Goal: Task Accomplishment & Management: Manage account settings

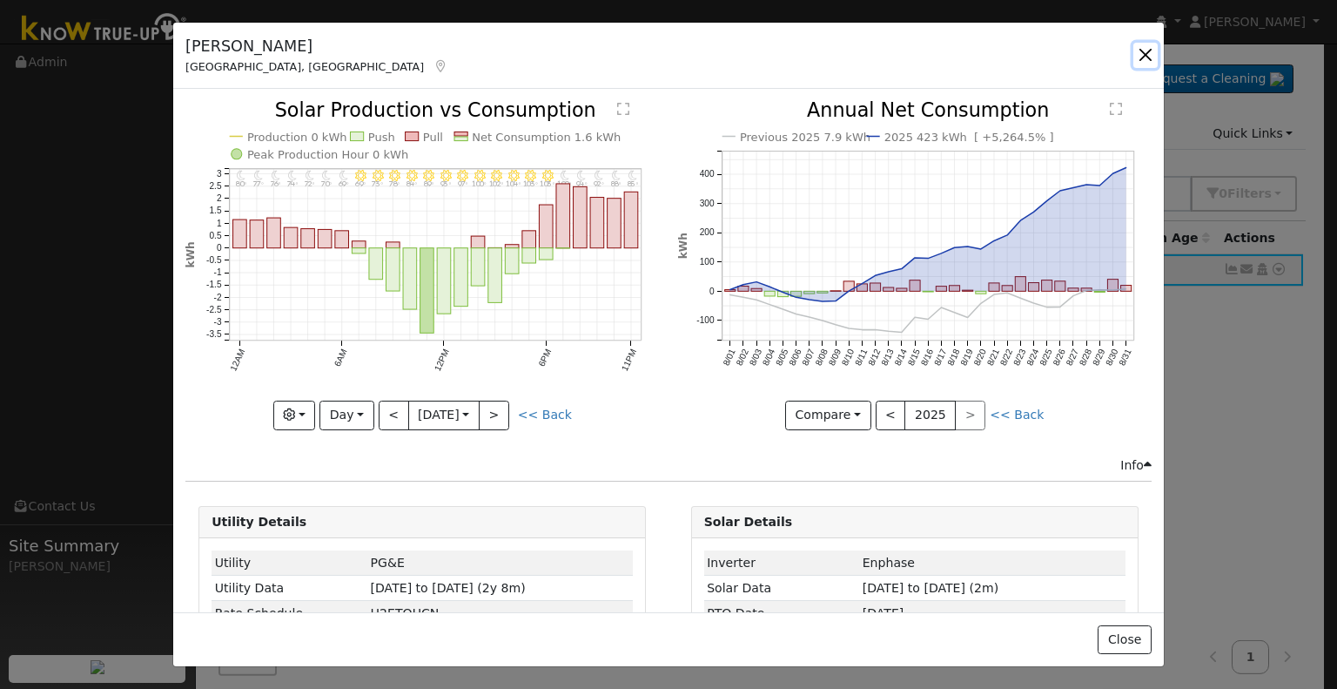
click at [1144, 57] on button "button" at bounding box center [1146, 55] width 24 height 24
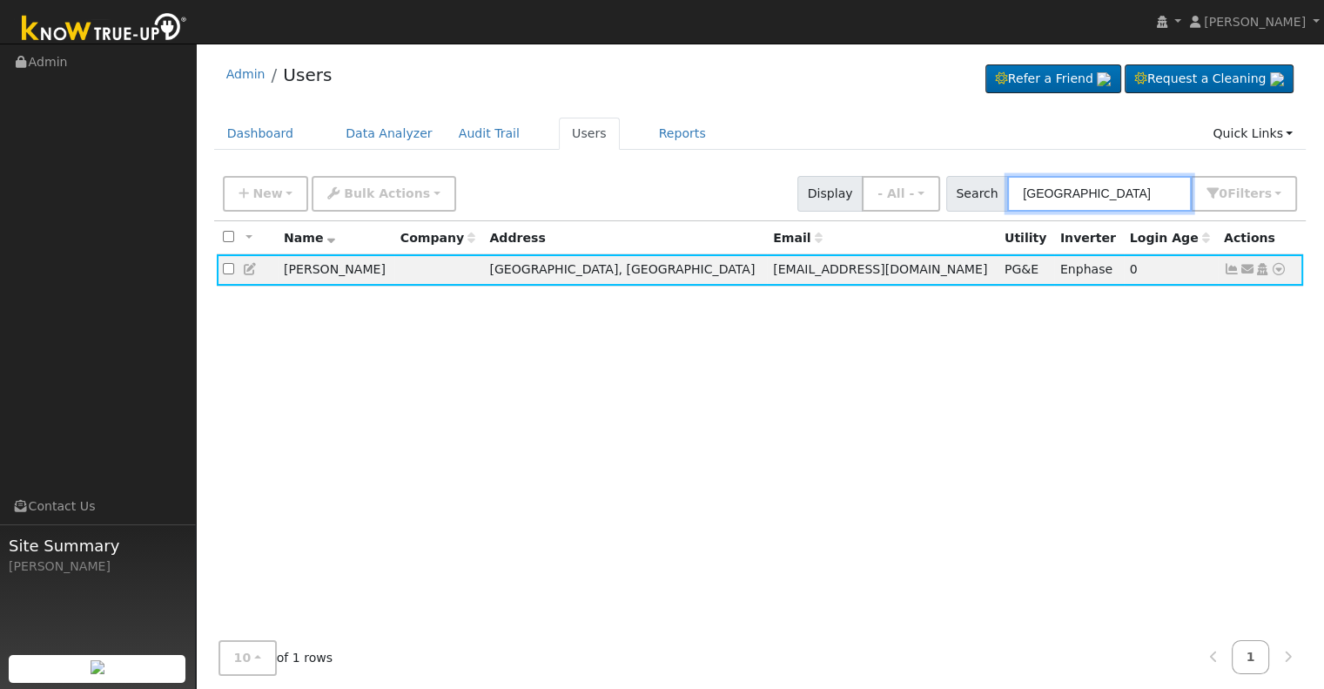
drag, startPoint x: 1104, startPoint y: 192, endPoint x: 972, endPoint y: 190, distance: 132.4
click at [972, 190] on div "Search Balista 0 Filter s Role Show - All - Show Leads Admin Billing Admin Acco…" at bounding box center [1122, 194] width 352 height 36
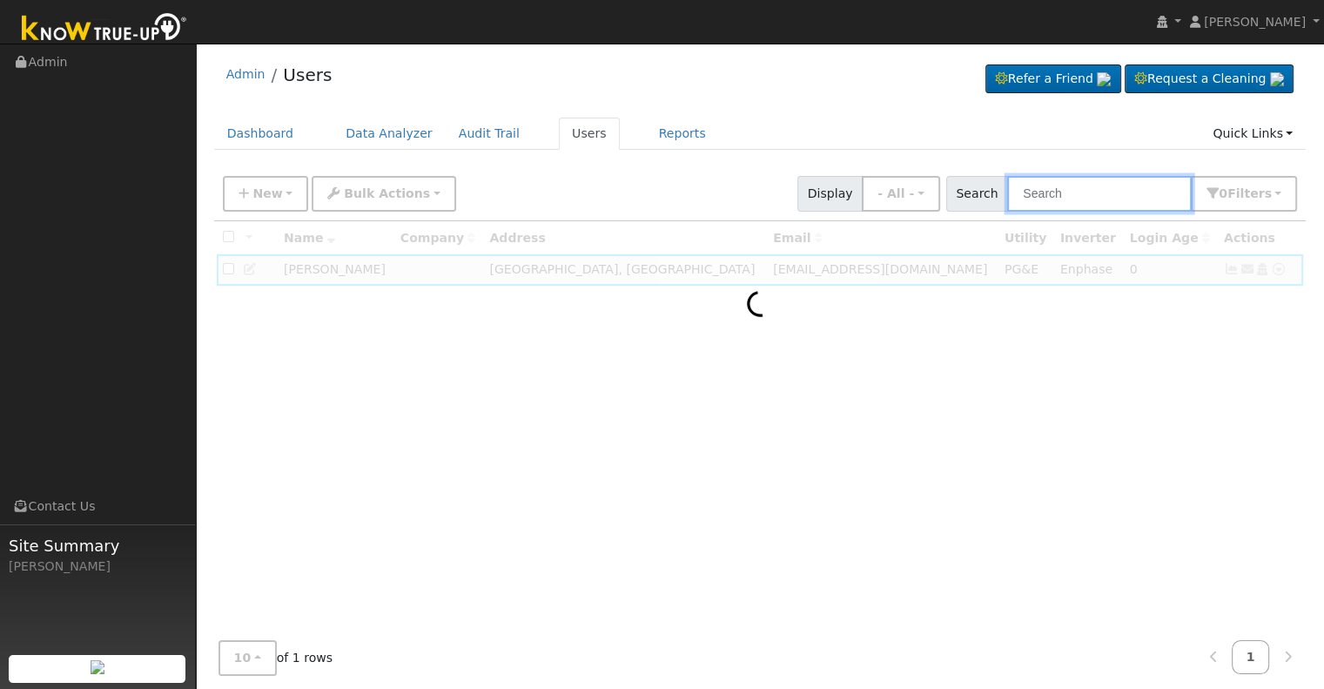
paste input "[PERSON_NAME] and [PERSON_NAME]"
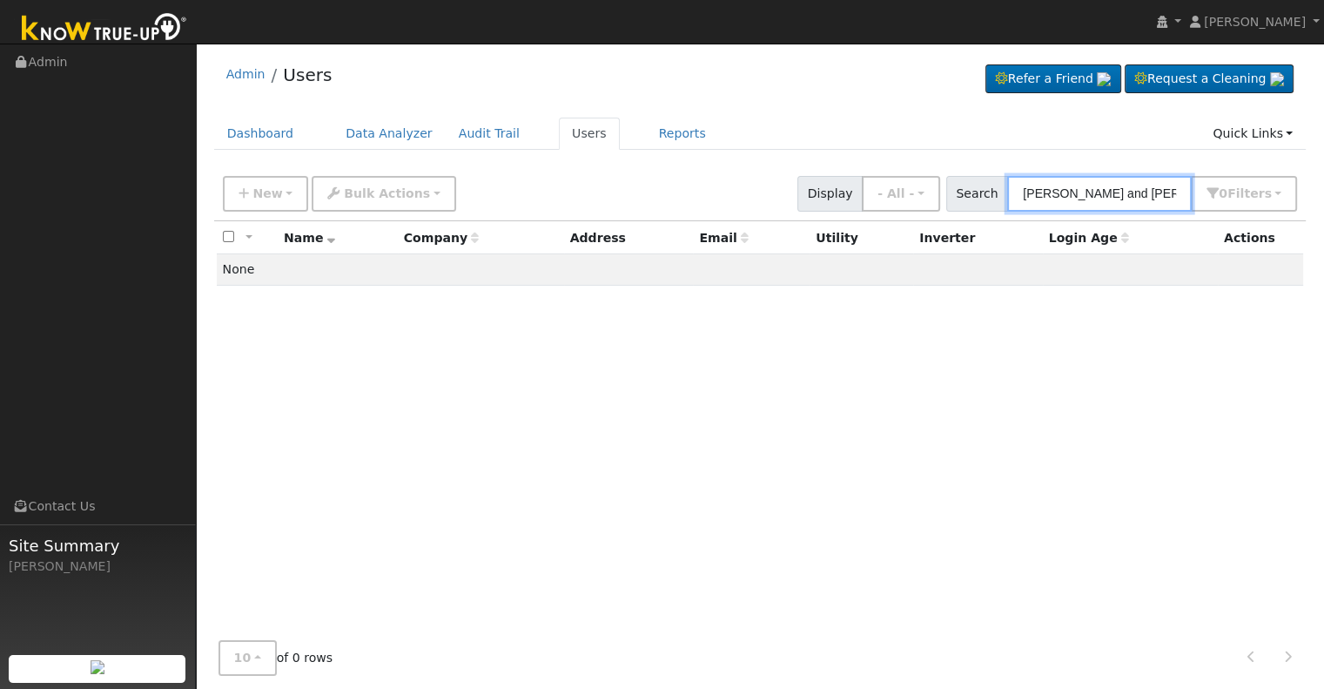
click at [1142, 192] on input "[PERSON_NAME] and [PERSON_NAME]" at bounding box center [1099, 194] width 185 height 36
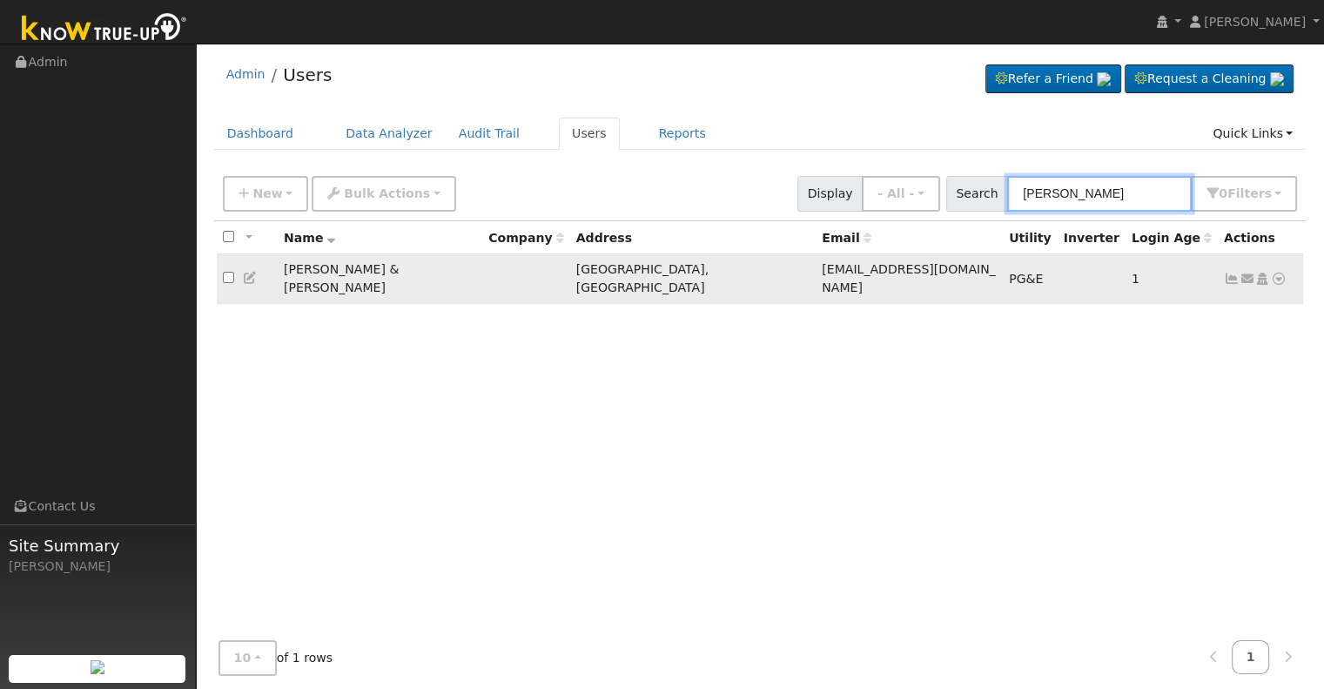
type input "[PERSON_NAME]"
click at [1226, 273] on icon at bounding box center [1232, 279] width 16 height 12
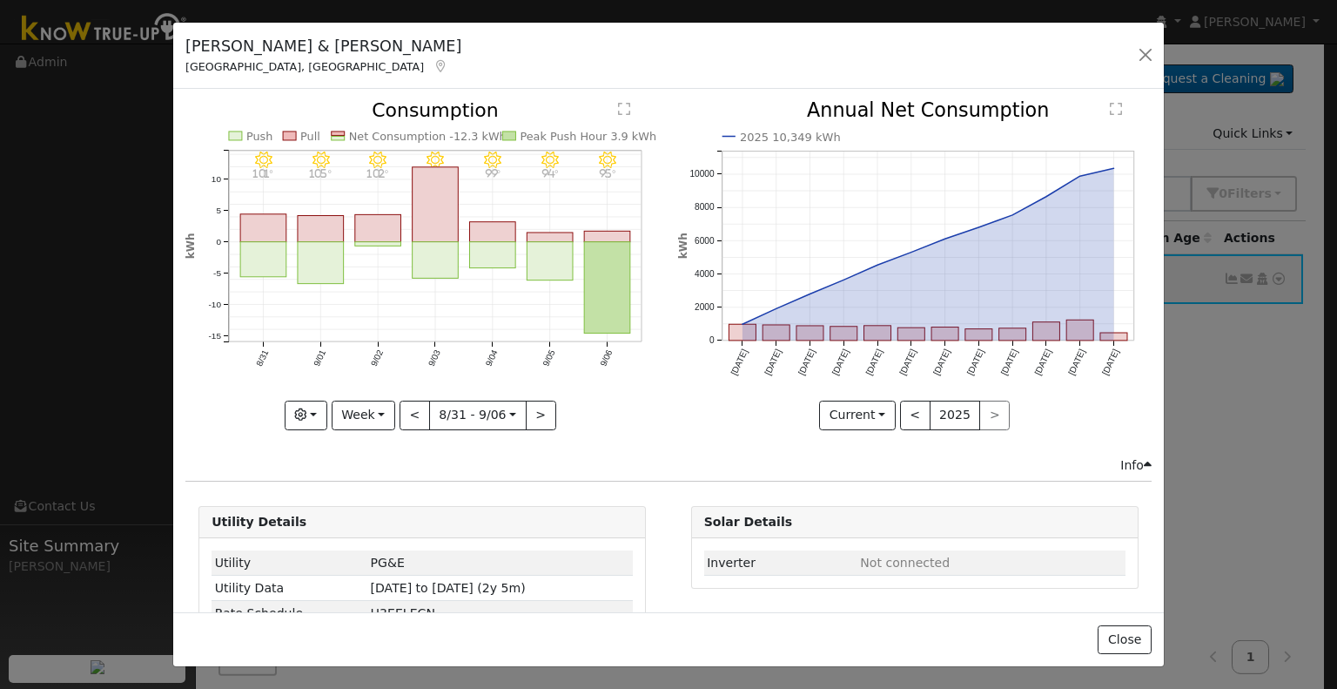
click at [433, 64] on icon at bounding box center [441, 66] width 16 height 12
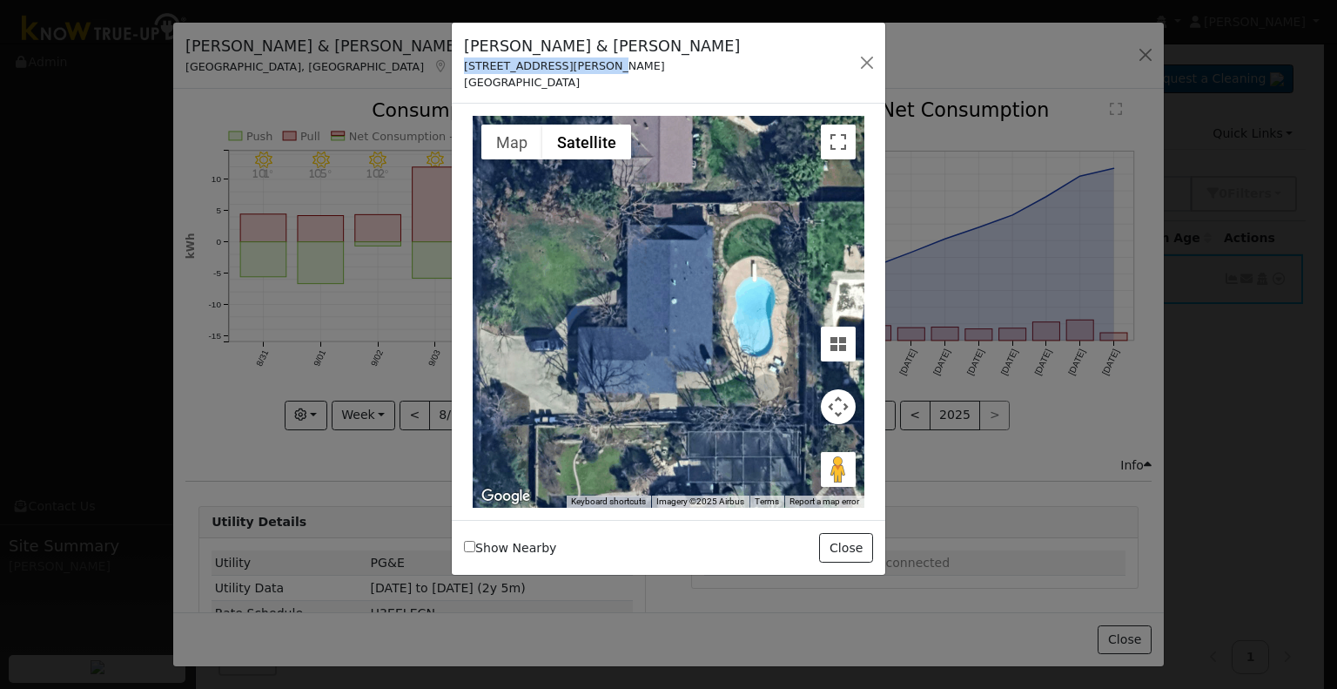
drag, startPoint x: 465, startPoint y: 65, endPoint x: 599, endPoint y: 66, distance: 134.1
click at [599, 66] on div "[STREET_ADDRESS][PERSON_NAME]" at bounding box center [602, 65] width 276 height 17
copy div "[STREET_ADDRESS][PERSON_NAME]"
click at [864, 56] on button "button" at bounding box center [867, 62] width 24 height 24
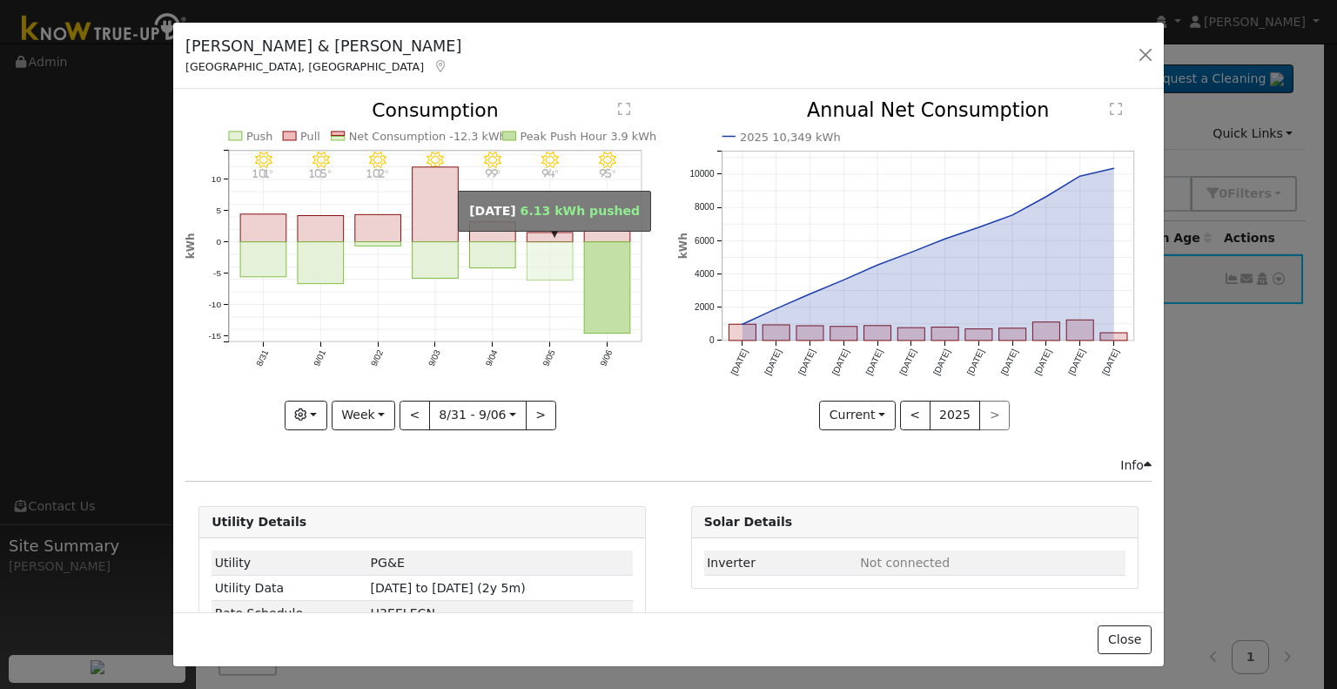
click at [529, 252] on rect "onclick=""" at bounding box center [551, 261] width 46 height 38
type input "[DATE]"
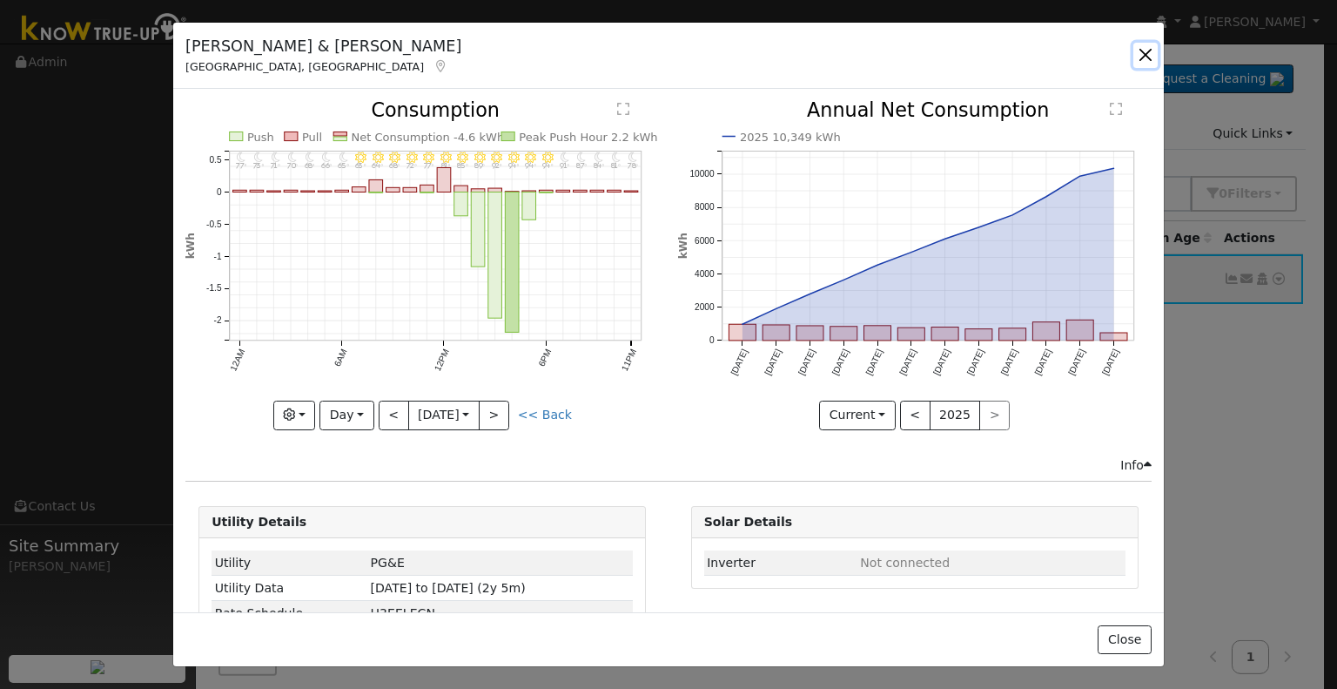
click at [1142, 49] on button "button" at bounding box center [1146, 55] width 24 height 24
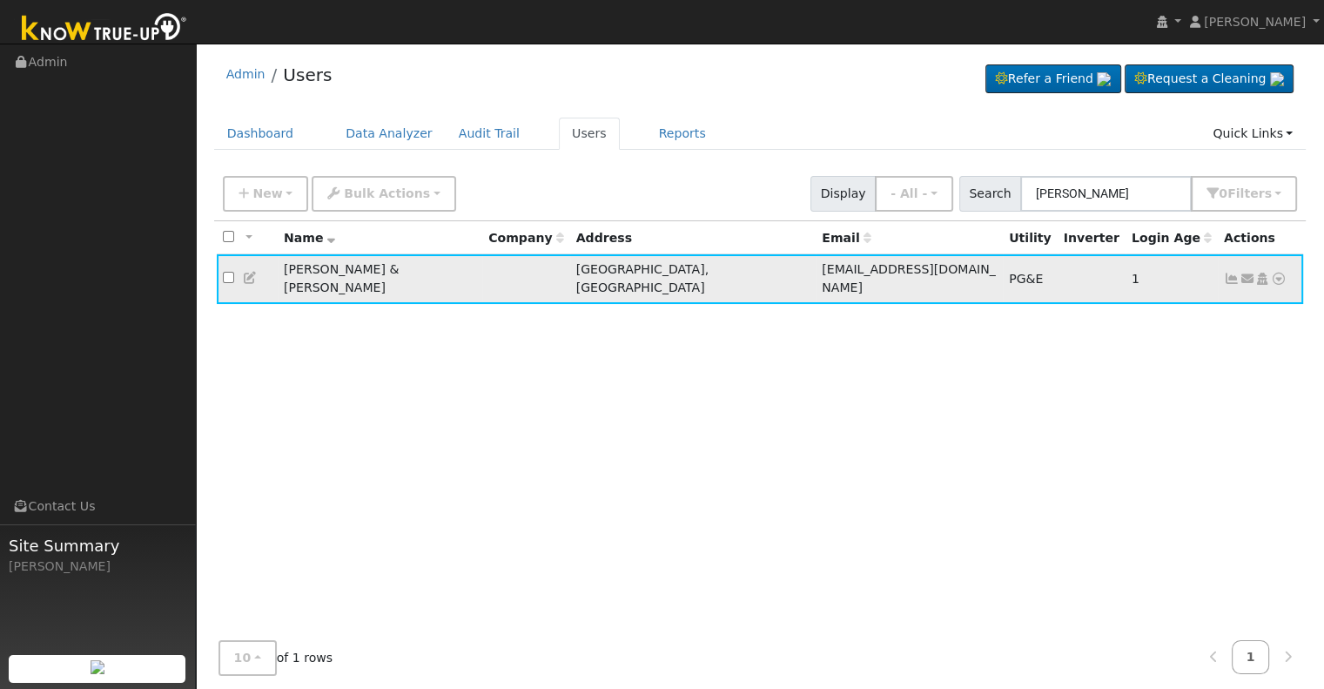
click at [1234, 273] on icon at bounding box center [1232, 279] width 16 height 12
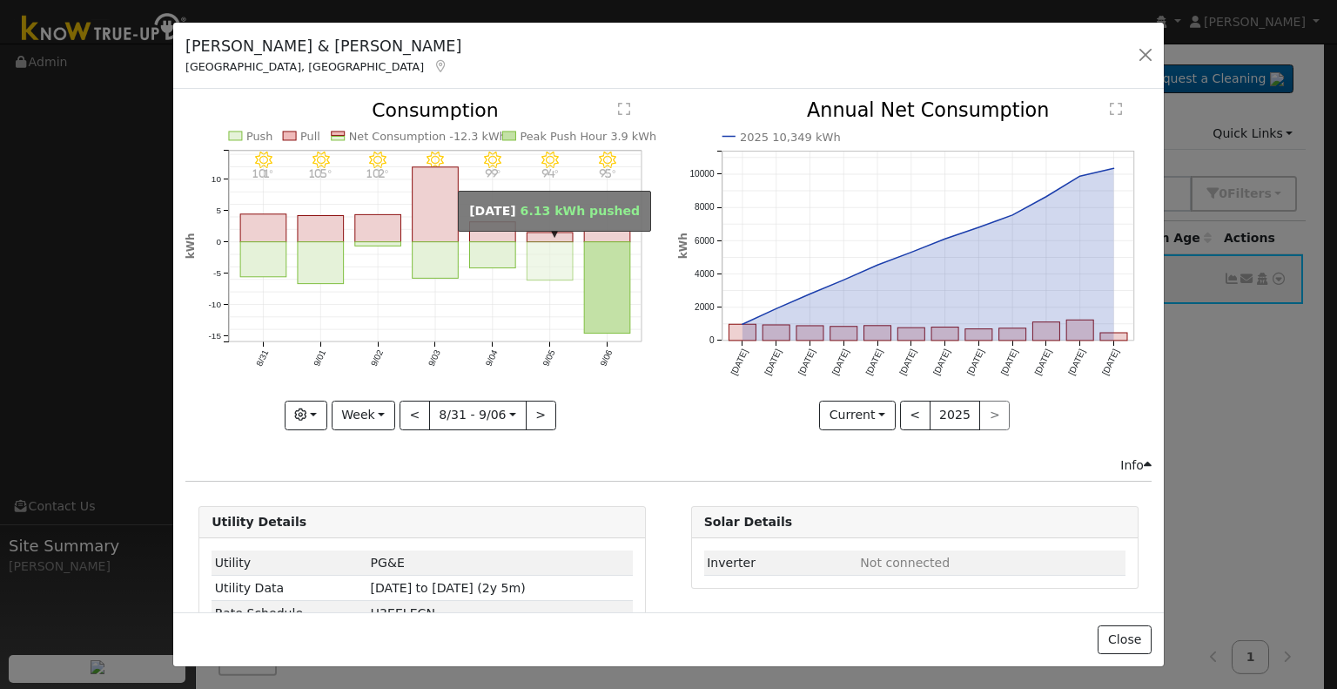
click at [533, 263] on rect "onclick=""" at bounding box center [551, 261] width 46 height 38
type input "[DATE]"
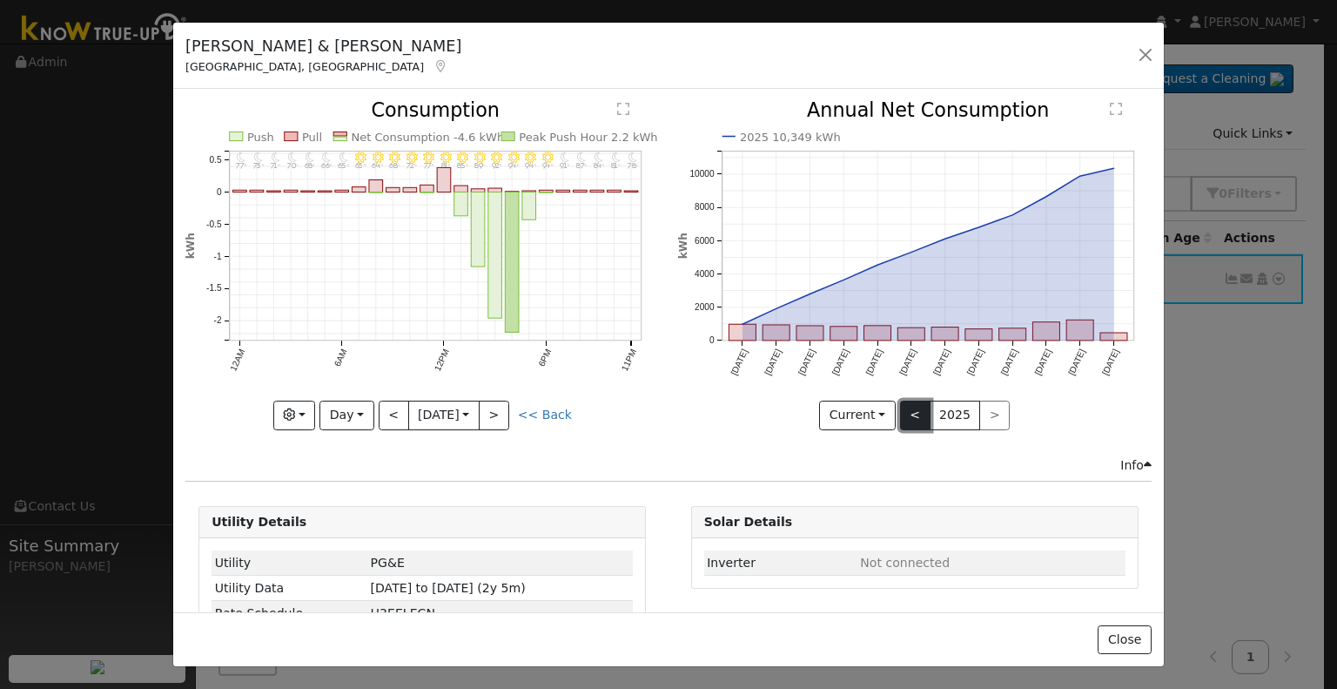
click at [900, 401] on button "<" at bounding box center [915, 416] width 30 height 30
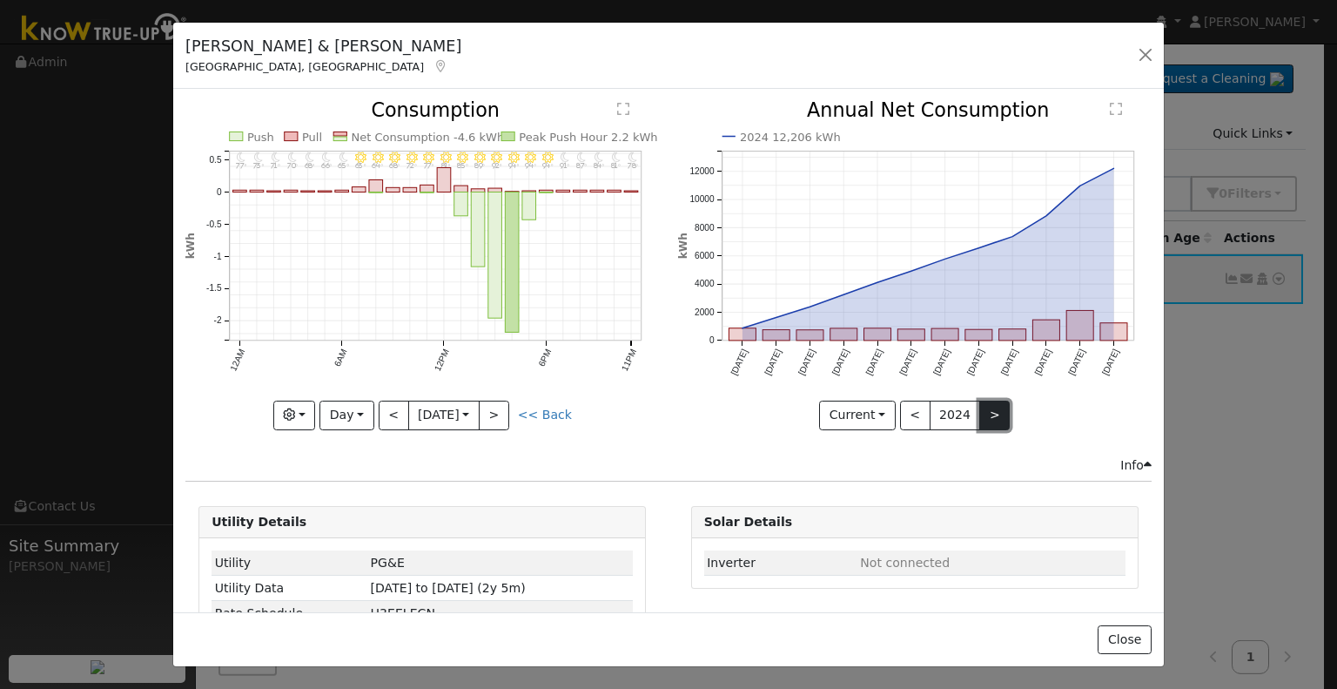
click at [980, 404] on button ">" at bounding box center [995, 416] width 30 height 30
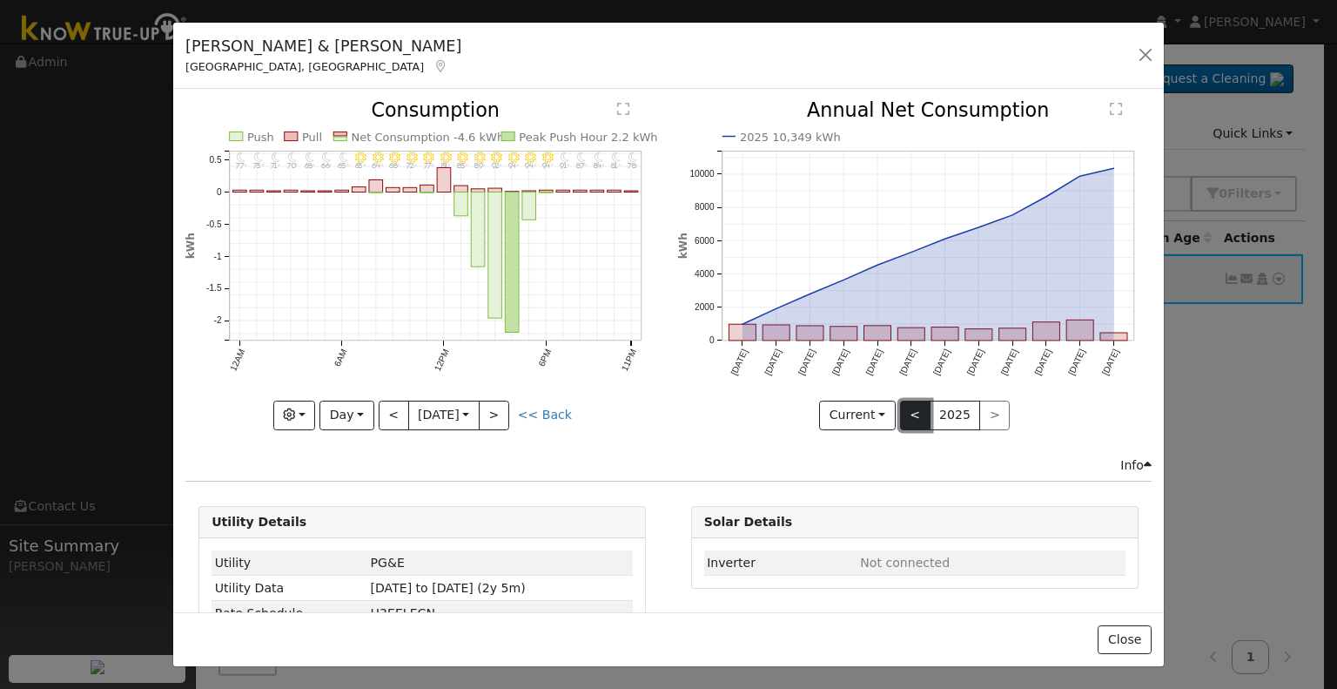
click at [906, 414] on button "<" at bounding box center [915, 416] width 30 height 30
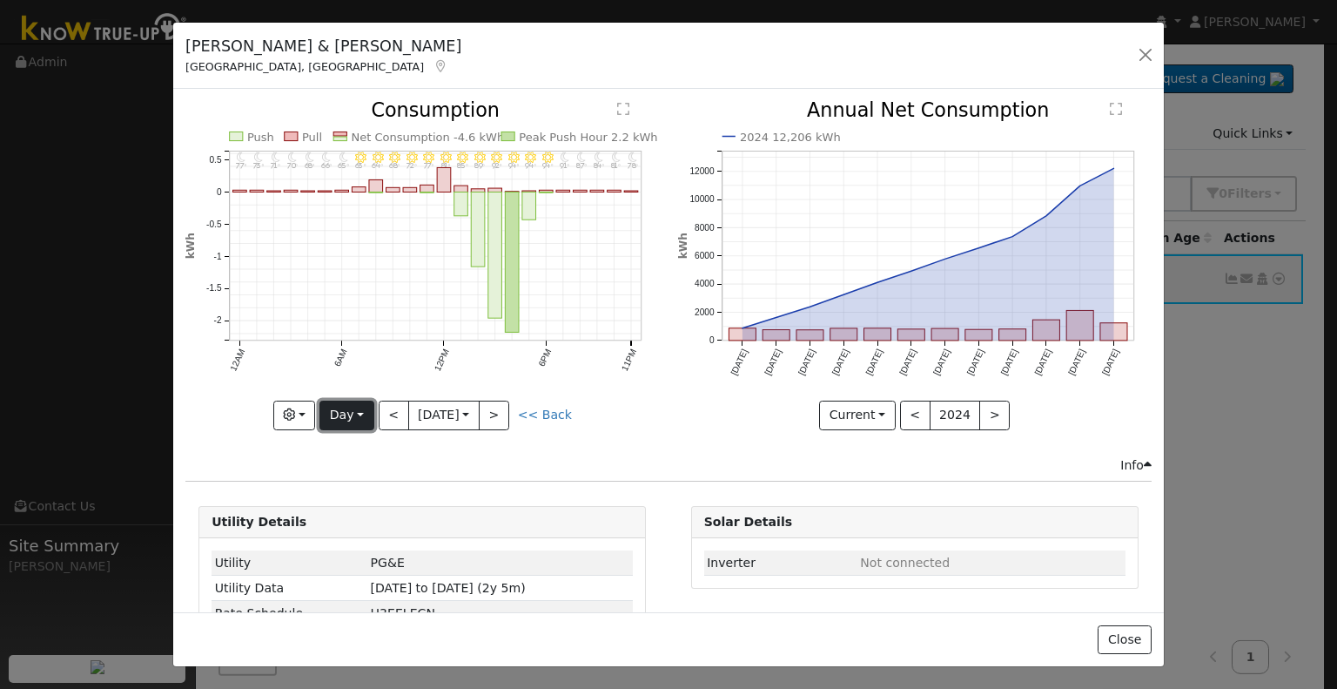
click at [364, 410] on button "Day" at bounding box center [347, 416] width 54 height 30
click at [360, 496] on link "Month" at bounding box center [380, 499] width 121 height 24
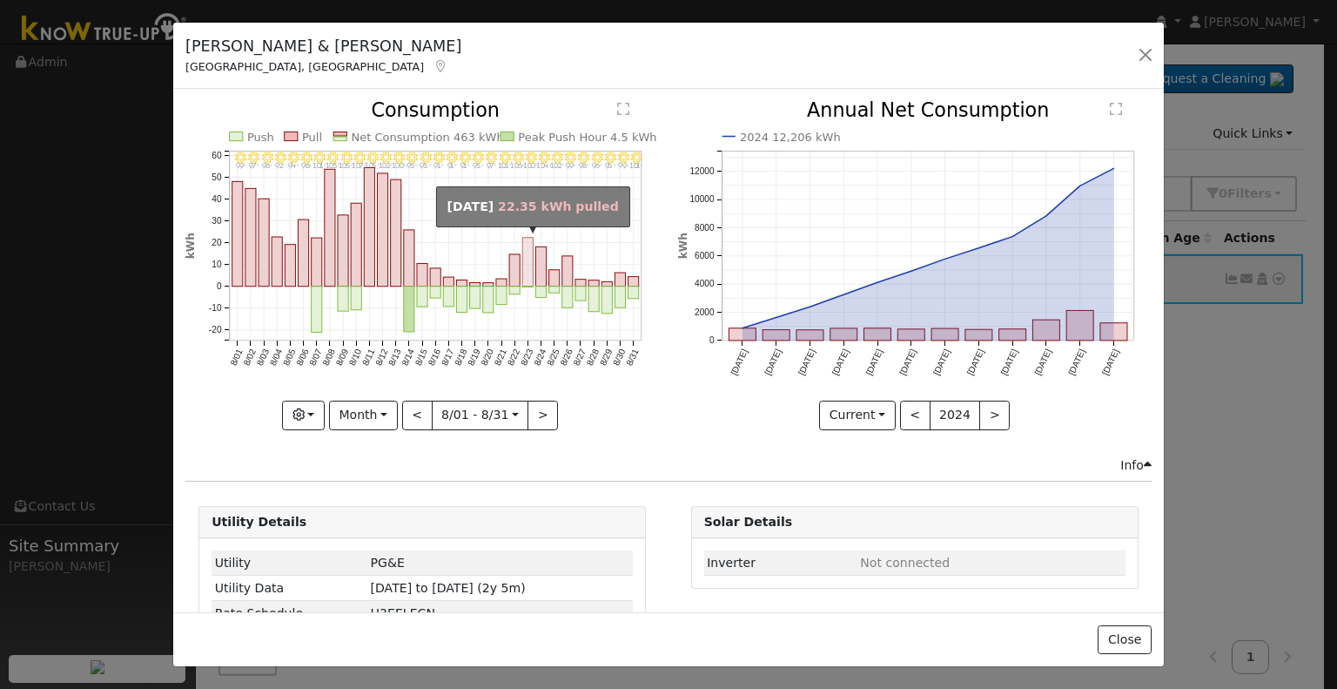
click at [523, 263] on rect "onclick=""" at bounding box center [528, 262] width 10 height 49
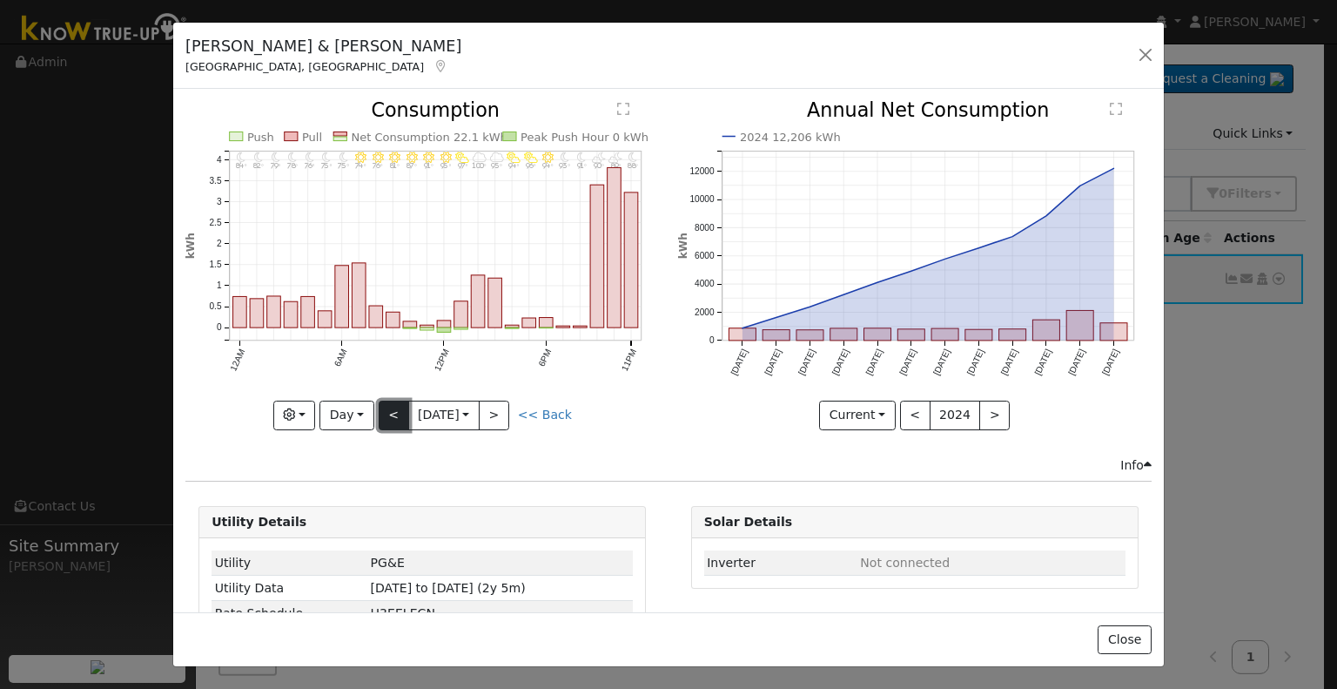
click at [389, 414] on button "<" at bounding box center [394, 416] width 30 height 30
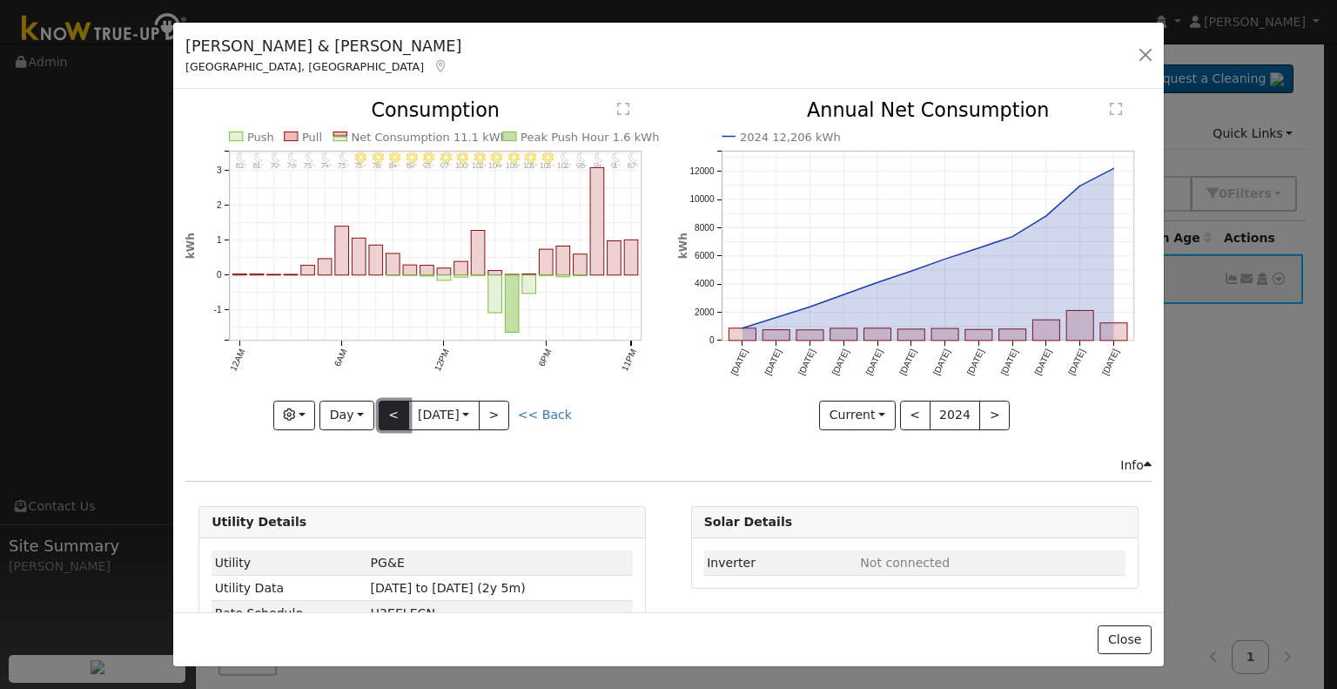
click at [389, 408] on button "<" at bounding box center [394, 416] width 30 height 30
type input "[DATE]"
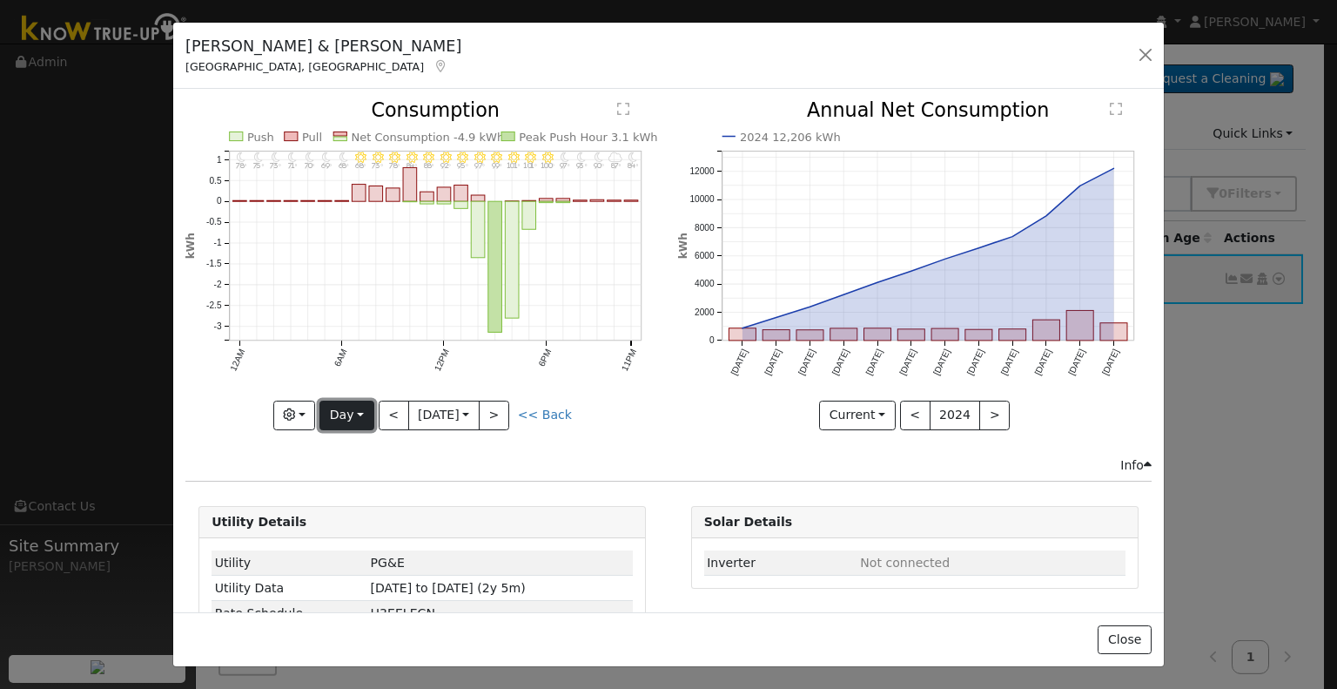
click at [345, 414] on button "Day" at bounding box center [347, 416] width 54 height 30
click at [1143, 52] on button "button" at bounding box center [1146, 55] width 24 height 24
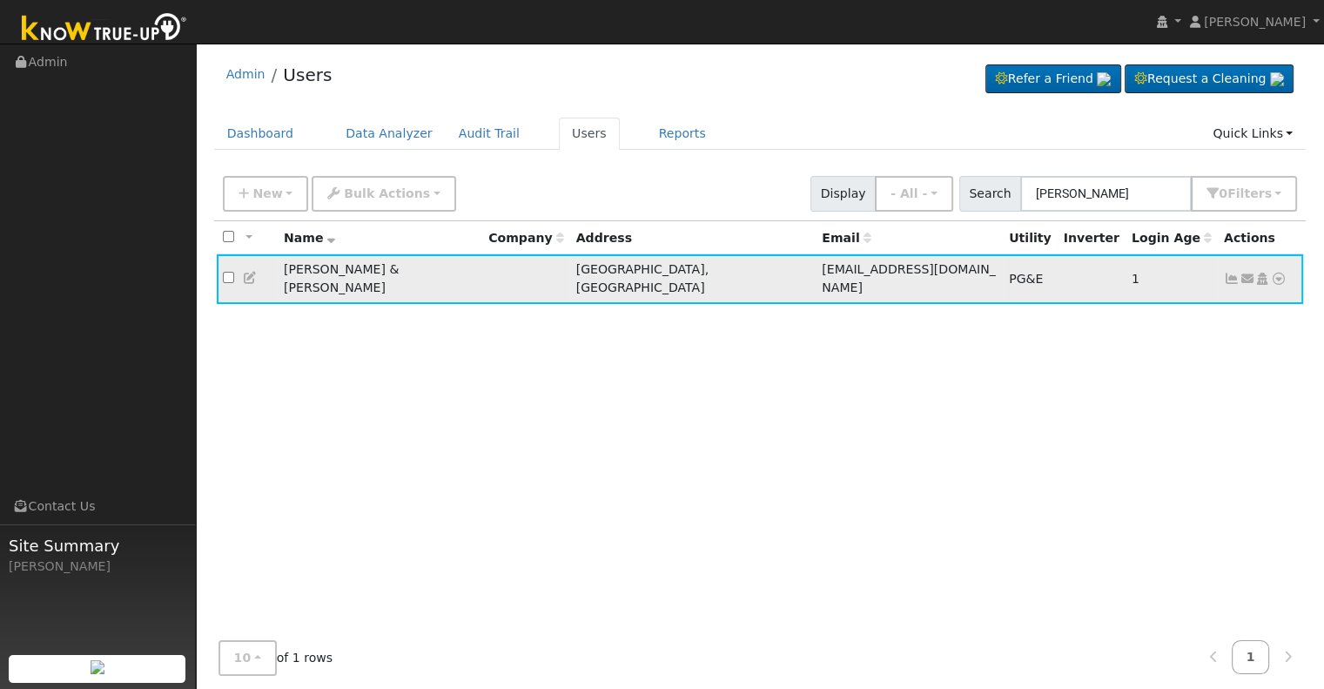
click at [1235, 274] on icon at bounding box center [1232, 279] width 16 height 12
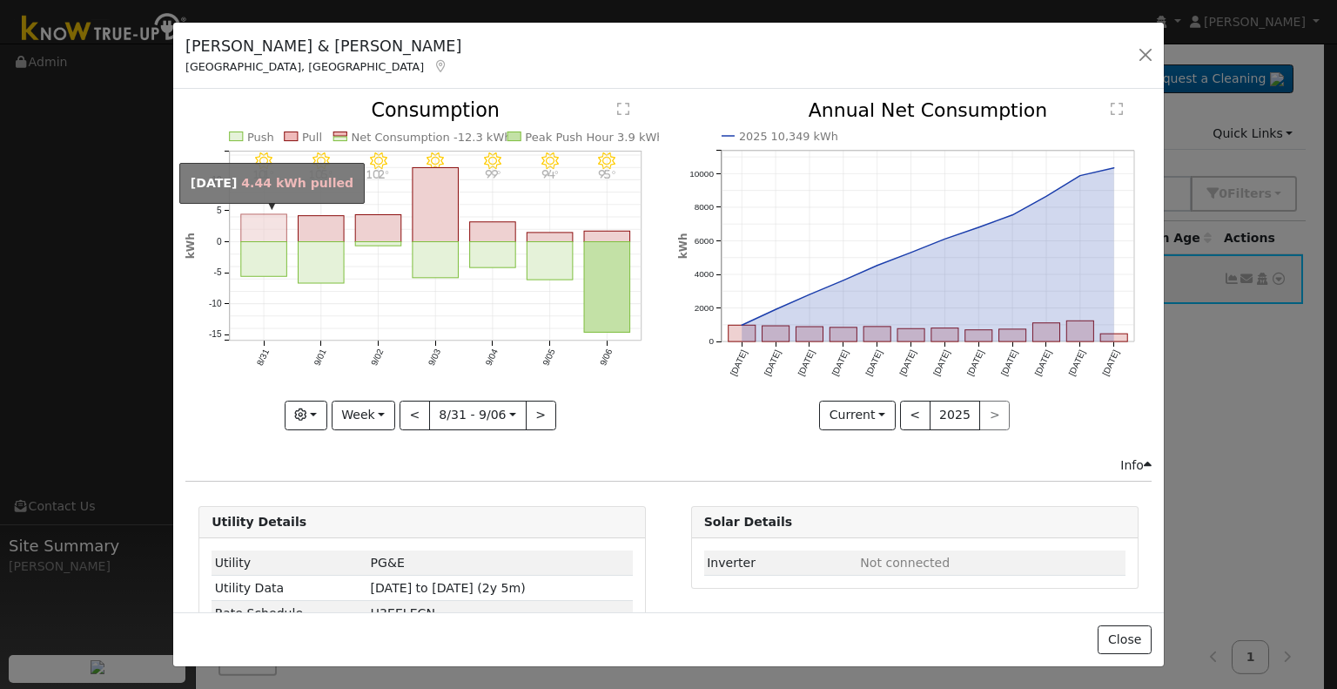
click at [261, 222] on rect "onclick=""" at bounding box center [264, 228] width 46 height 28
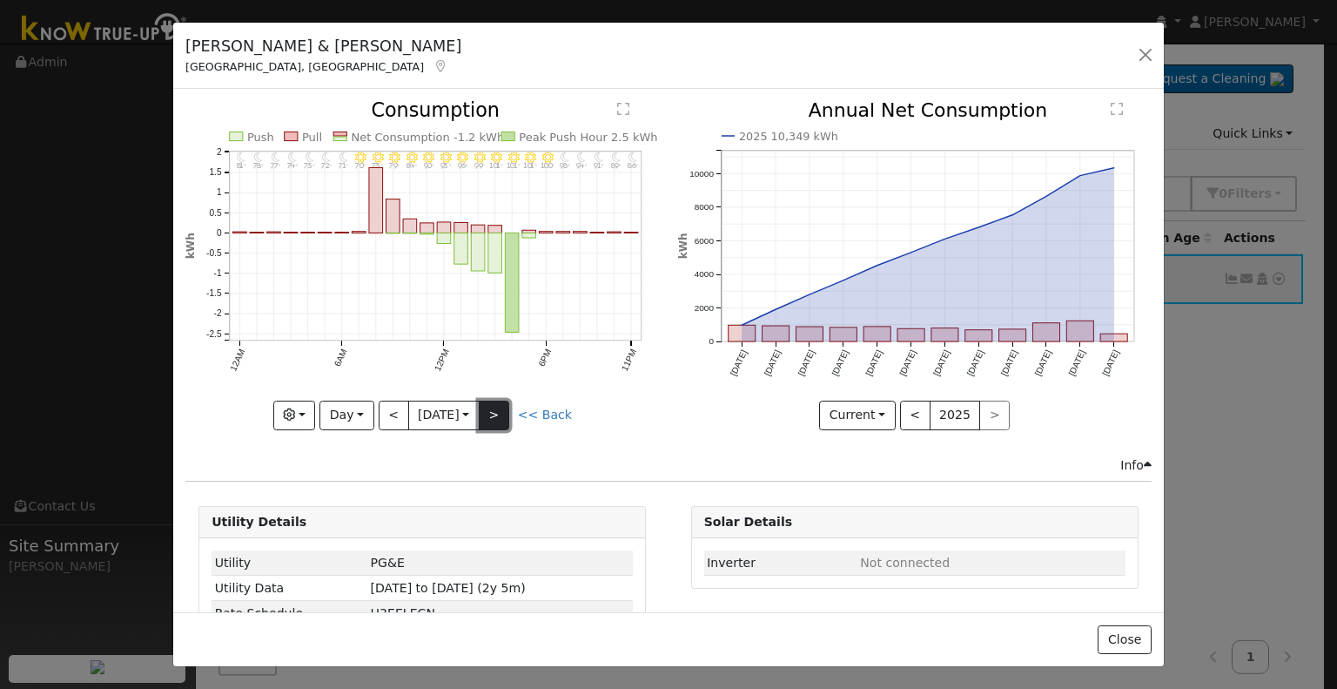
click at [495, 414] on button ">" at bounding box center [494, 416] width 30 height 30
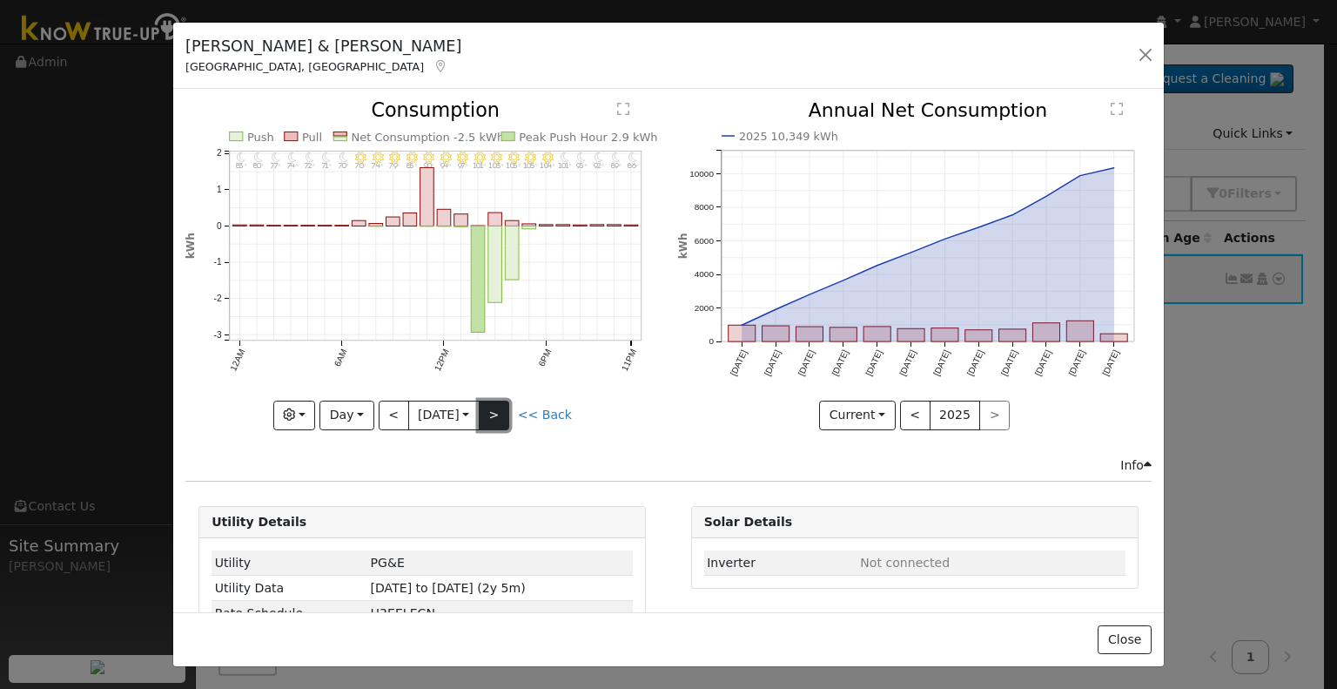
click at [498, 407] on button ">" at bounding box center [494, 416] width 30 height 30
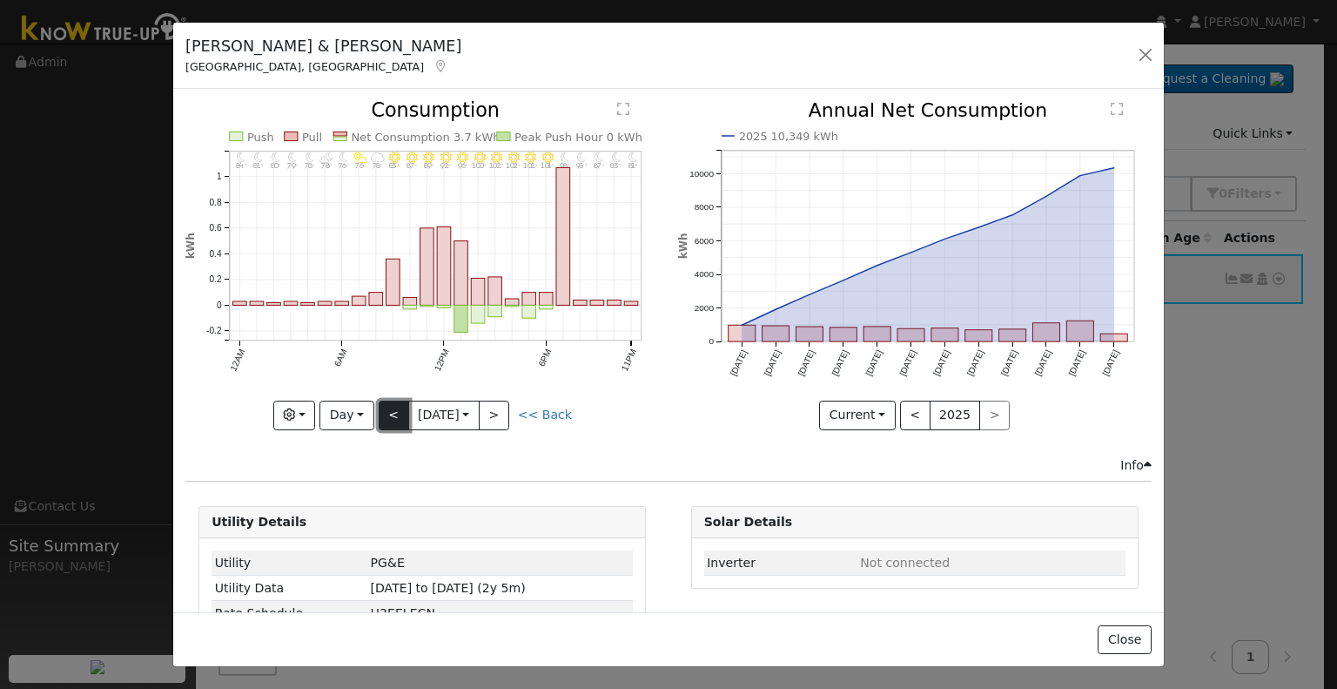
click at [386, 413] on button "<" at bounding box center [394, 416] width 30 height 30
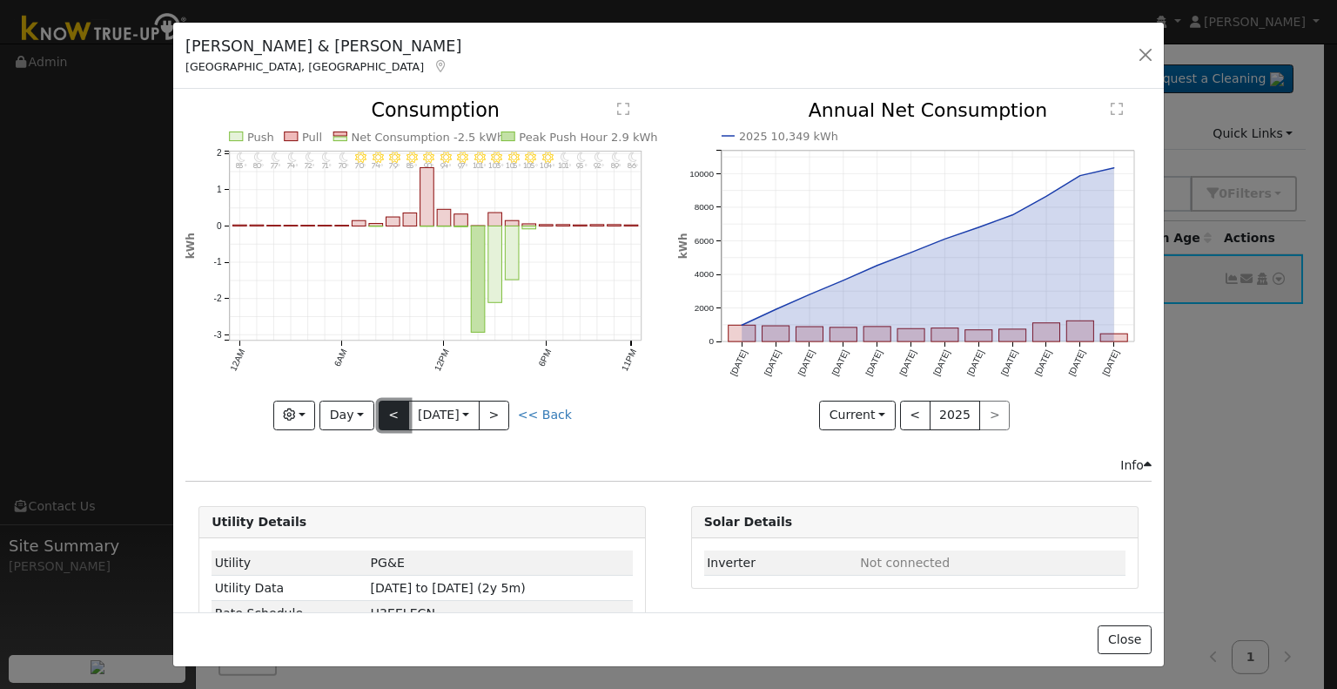
click at [386, 413] on button "<" at bounding box center [394, 416] width 30 height 30
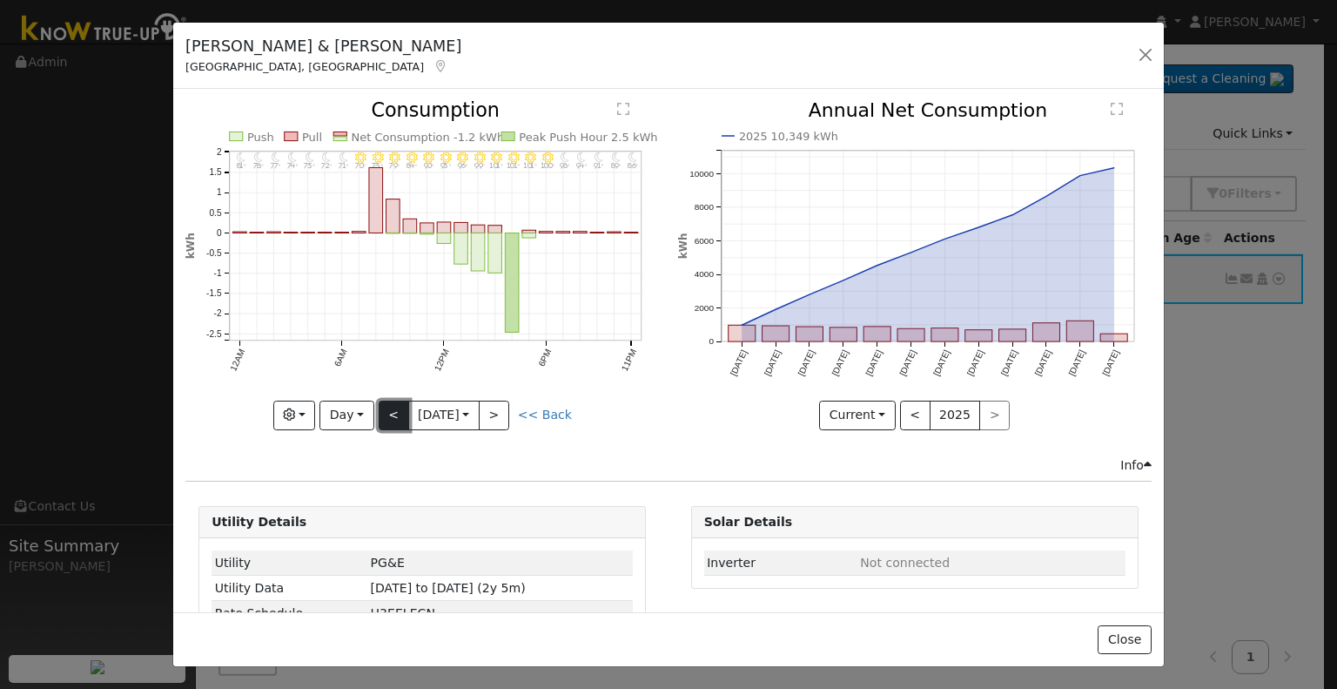
click at [386, 413] on button "<" at bounding box center [394, 416] width 30 height 30
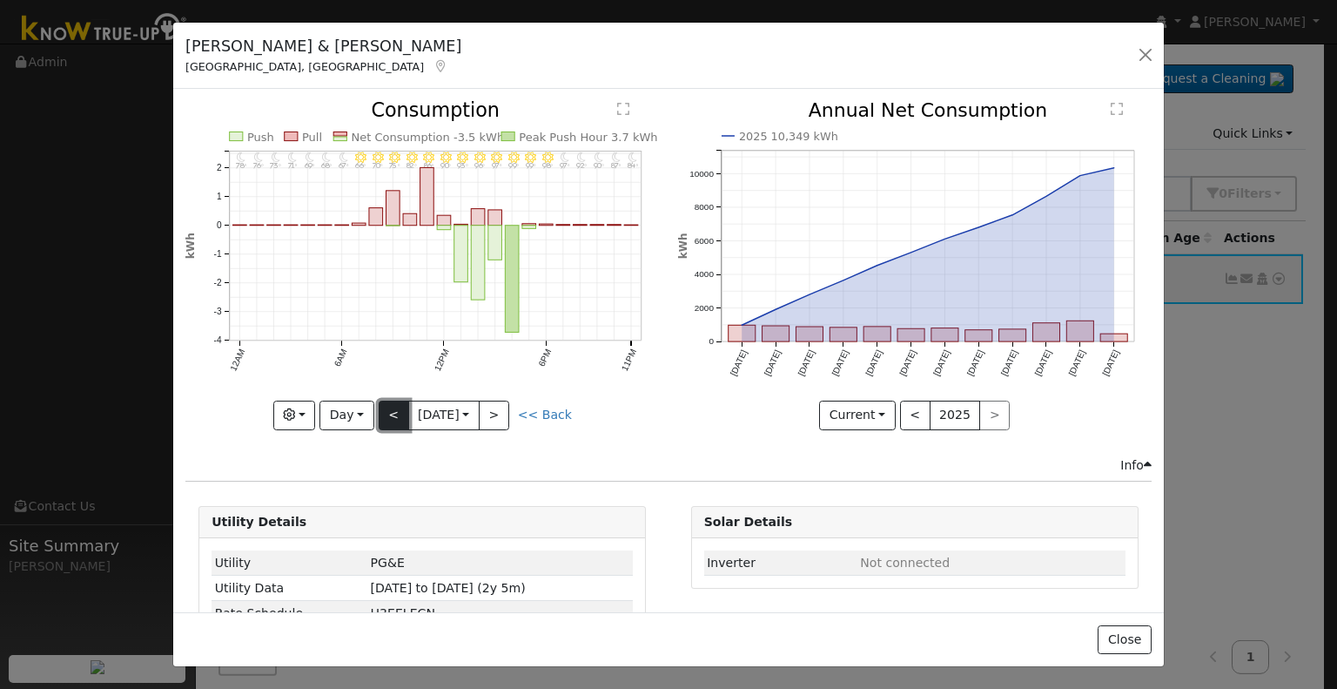
click at [388, 413] on button "<" at bounding box center [394, 416] width 30 height 30
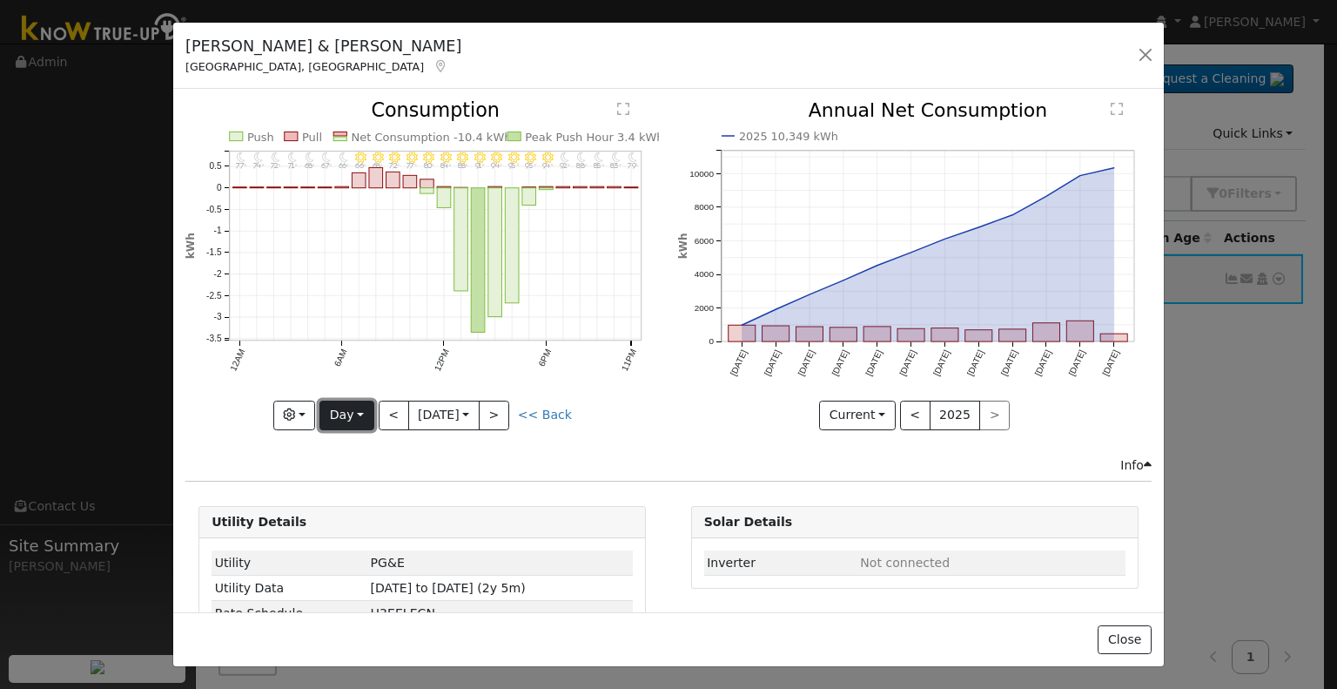
click at [358, 410] on button "Day" at bounding box center [347, 416] width 54 height 30
click at [352, 493] on link "Month" at bounding box center [380, 499] width 121 height 24
type input "[DATE]"
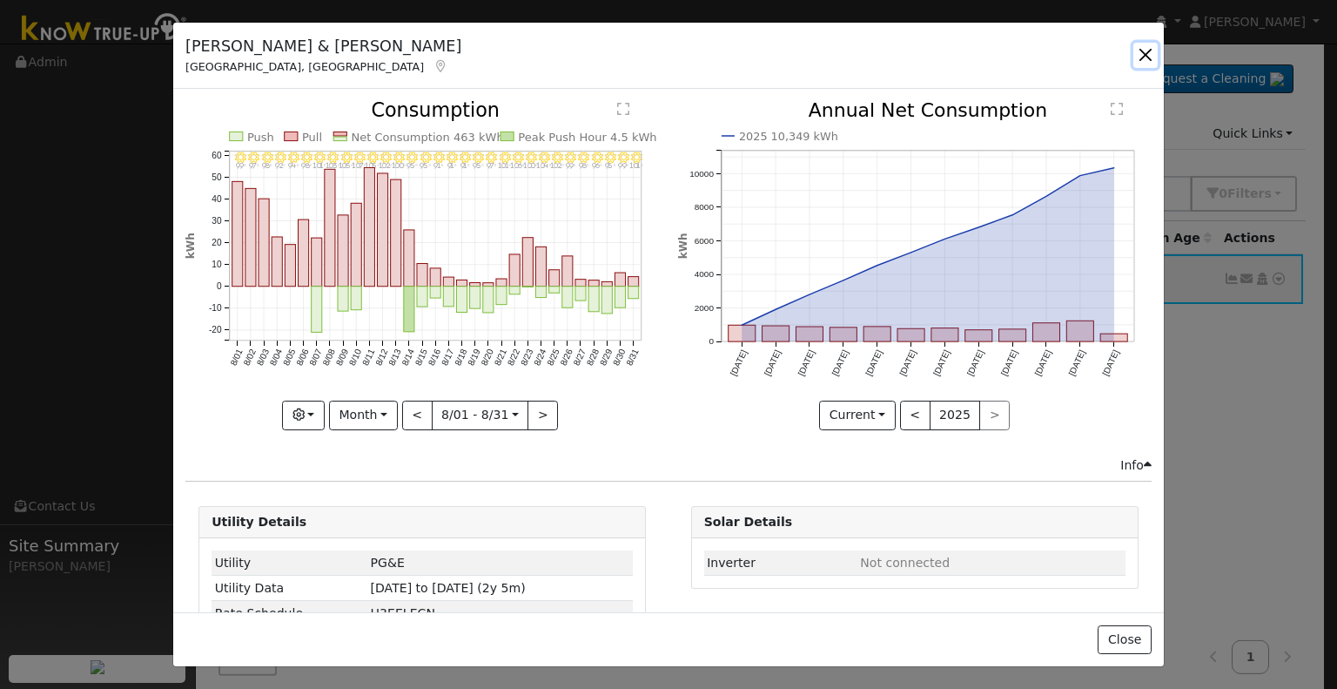
click at [1146, 48] on button "button" at bounding box center [1146, 55] width 24 height 24
